Goal: Task Accomplishment & Management: Manage account settings

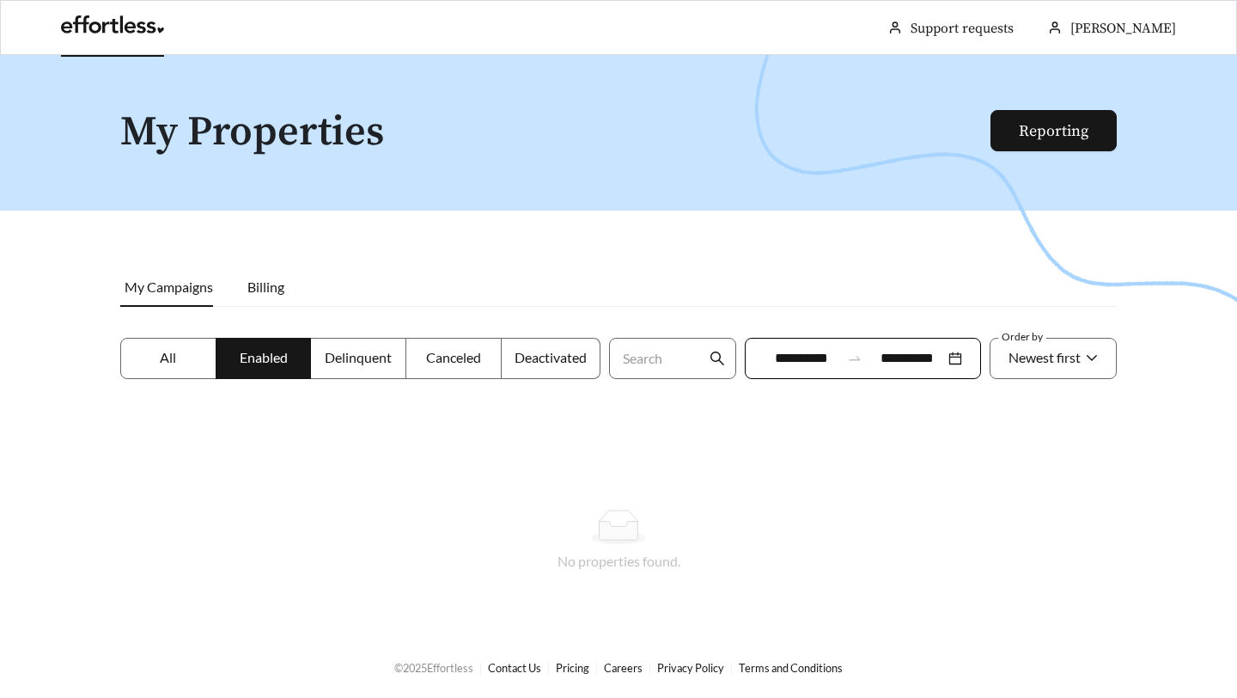
click at [88, 36] on link at bounding box center [112, 29] width 103 height 17
click at [265, 275] on li "Billing" at bounding box center [265, 287] width 71 height 40
click at [177, 290] on span "My Campaigns" at bounding box center [169, 286] width 88 height 16
click at [181, 348] on label "All" at bounding box center [168, 358] width 96 height 41
